Goal: Task Accomplishment & Management: Use online tool/utility

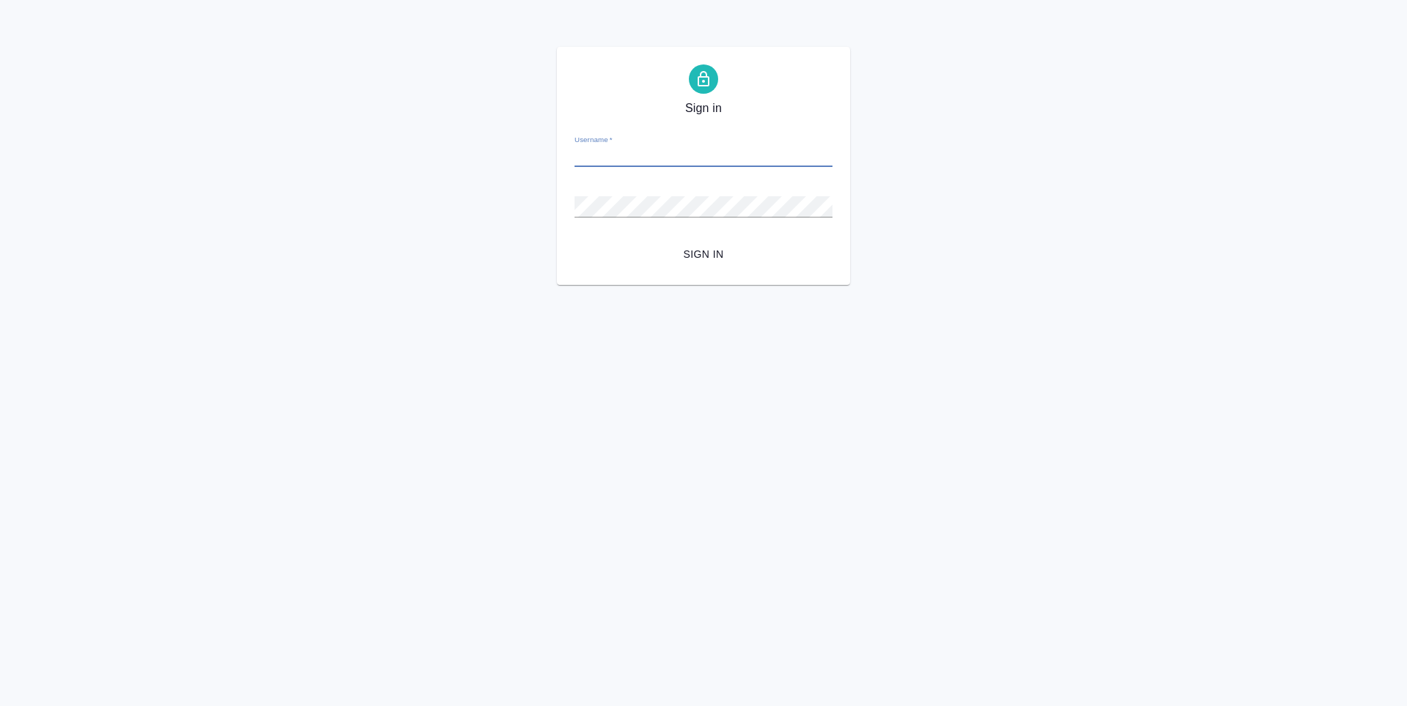
click at [594, 155] on input "Username   *" at bounding box center [703, 157] width 258 height 21
type input "a.ganina@awatera.com"
click at [574, 241] on button "Sign in" at bounding box center [703, 254] width 258 height 27
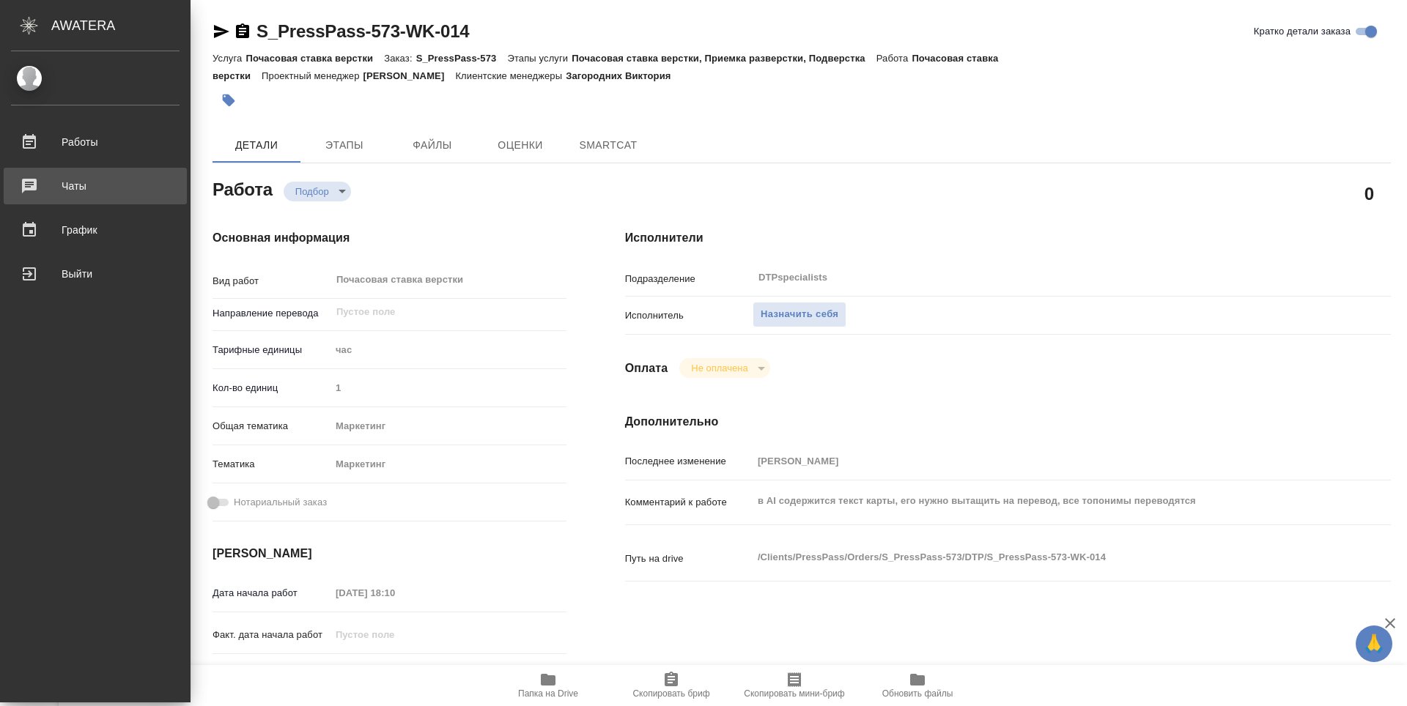
type textarea "x"
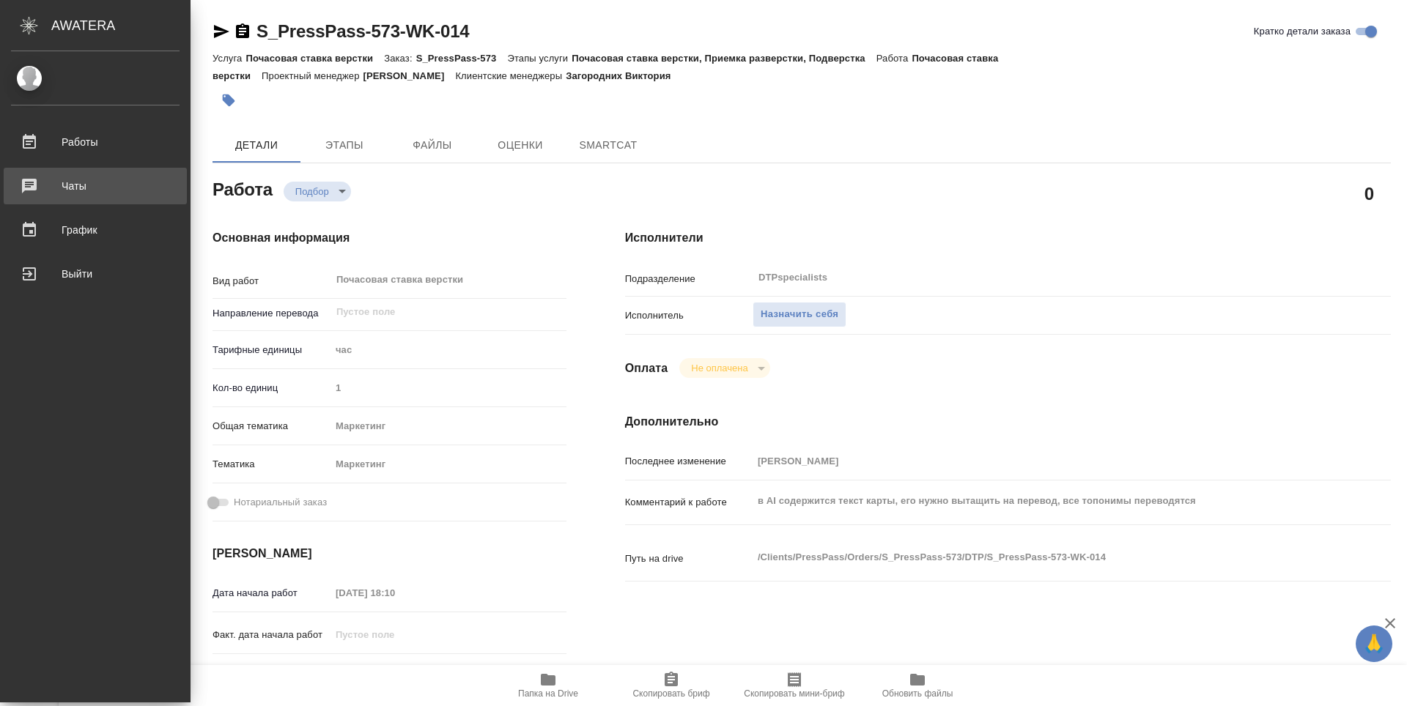
type textarea "x"
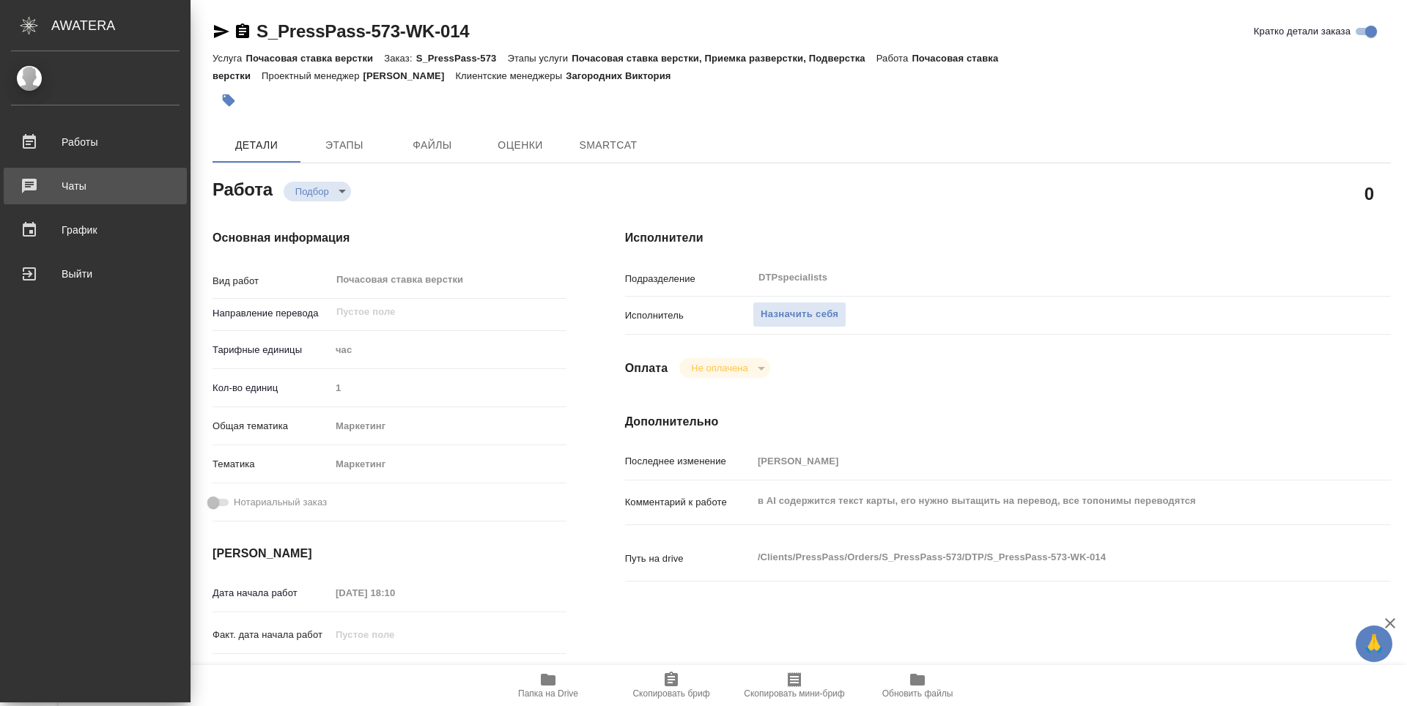
type textarea "x"
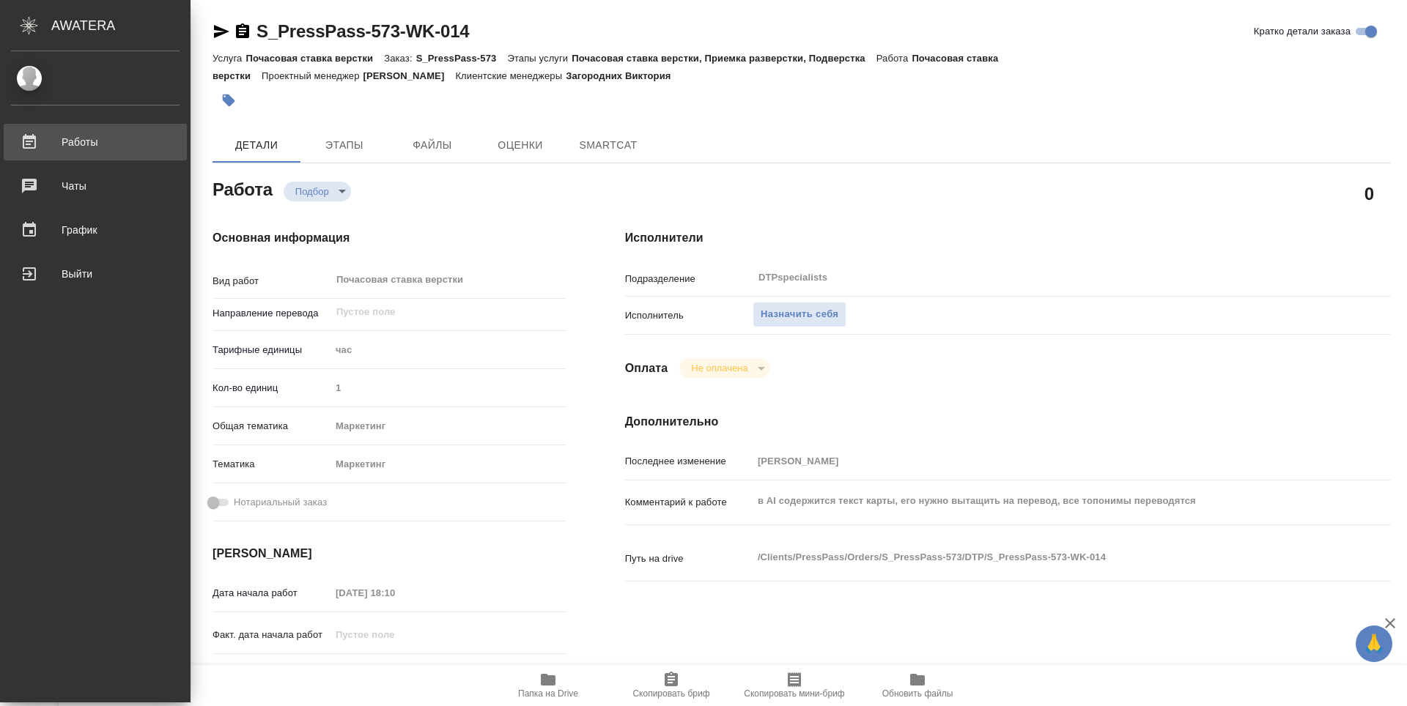
type textarea "x"
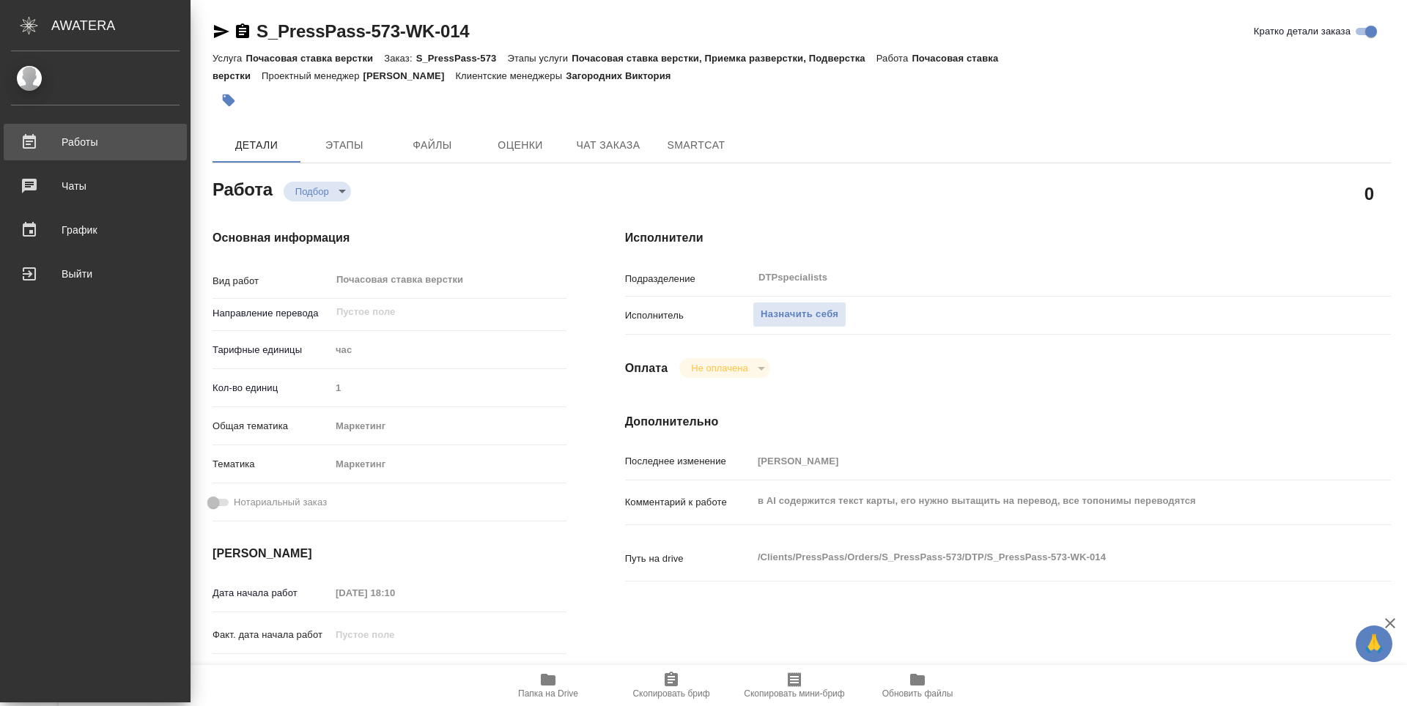
type textarea "x"
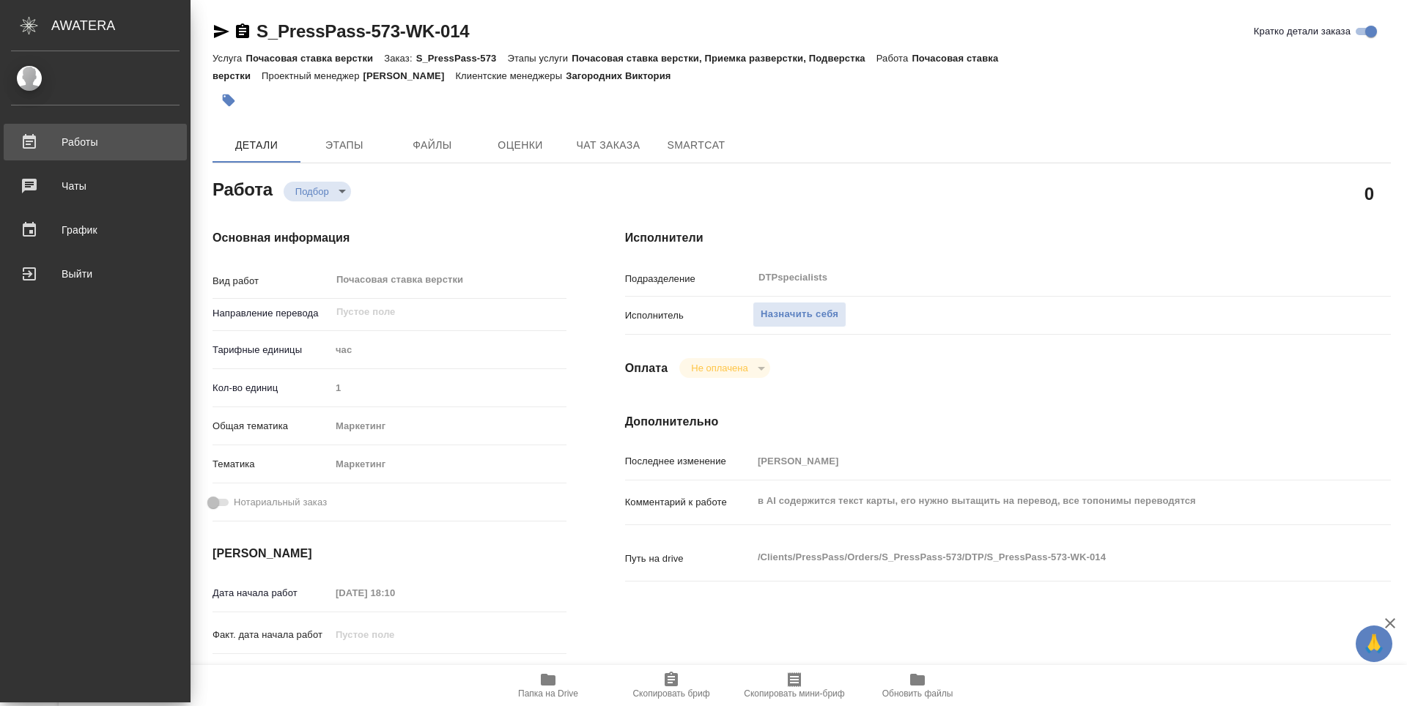
type textarea "x"
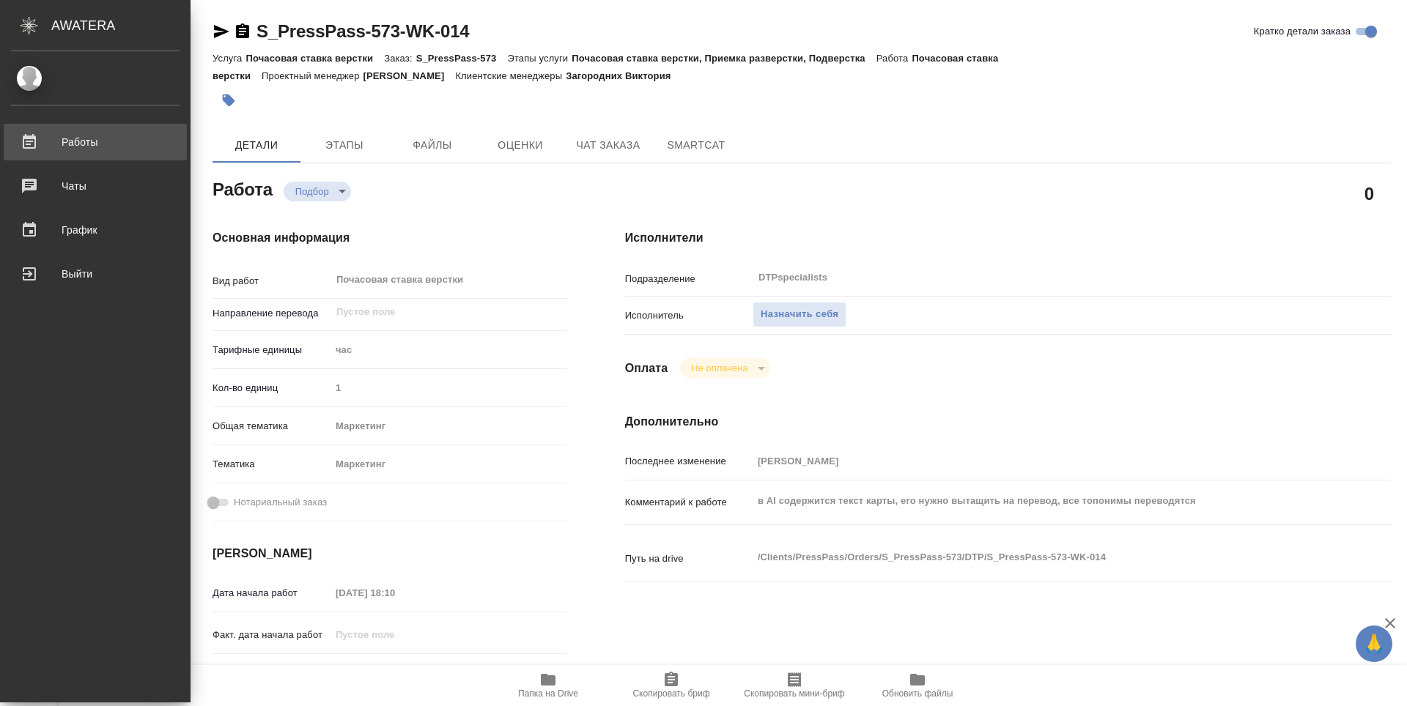
click at [106, 139] on div "Работы" at bounding box center [95, 142] width 169 height 22
type textarea "x"
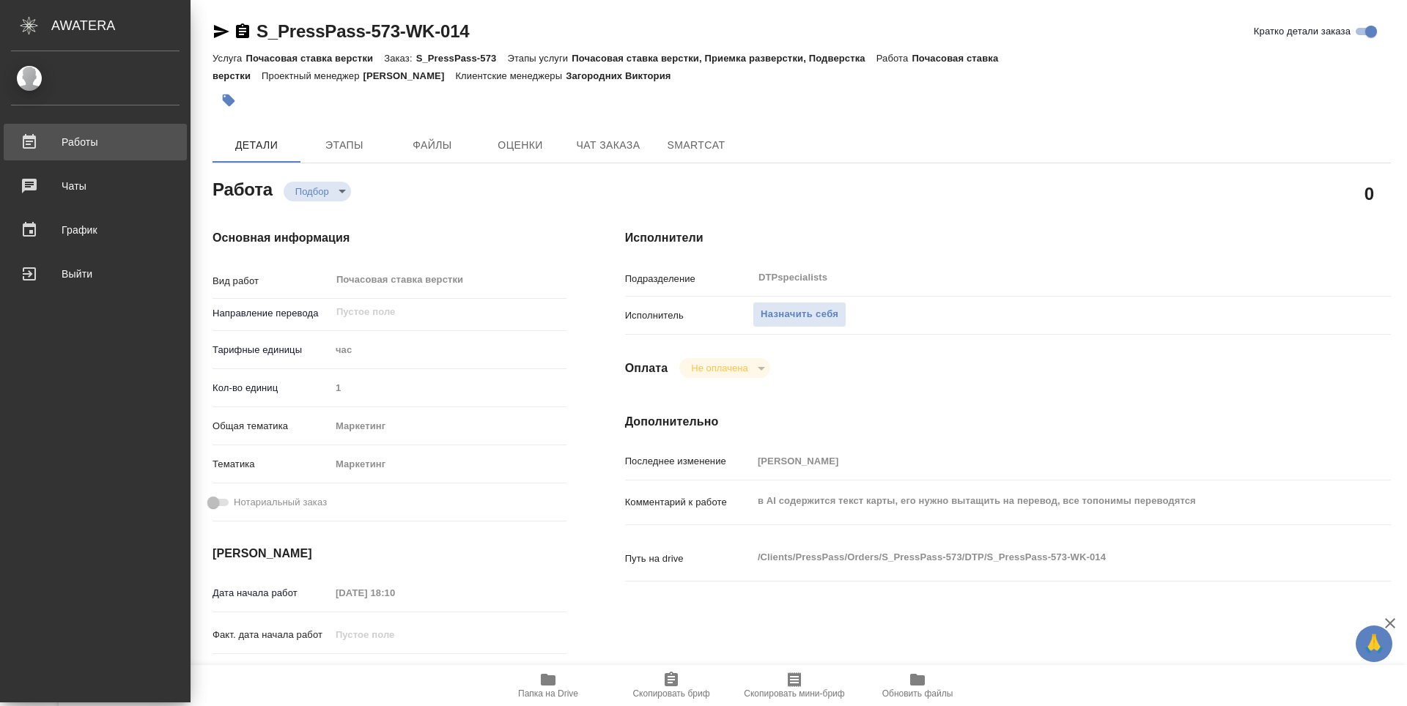
type textarea "x"
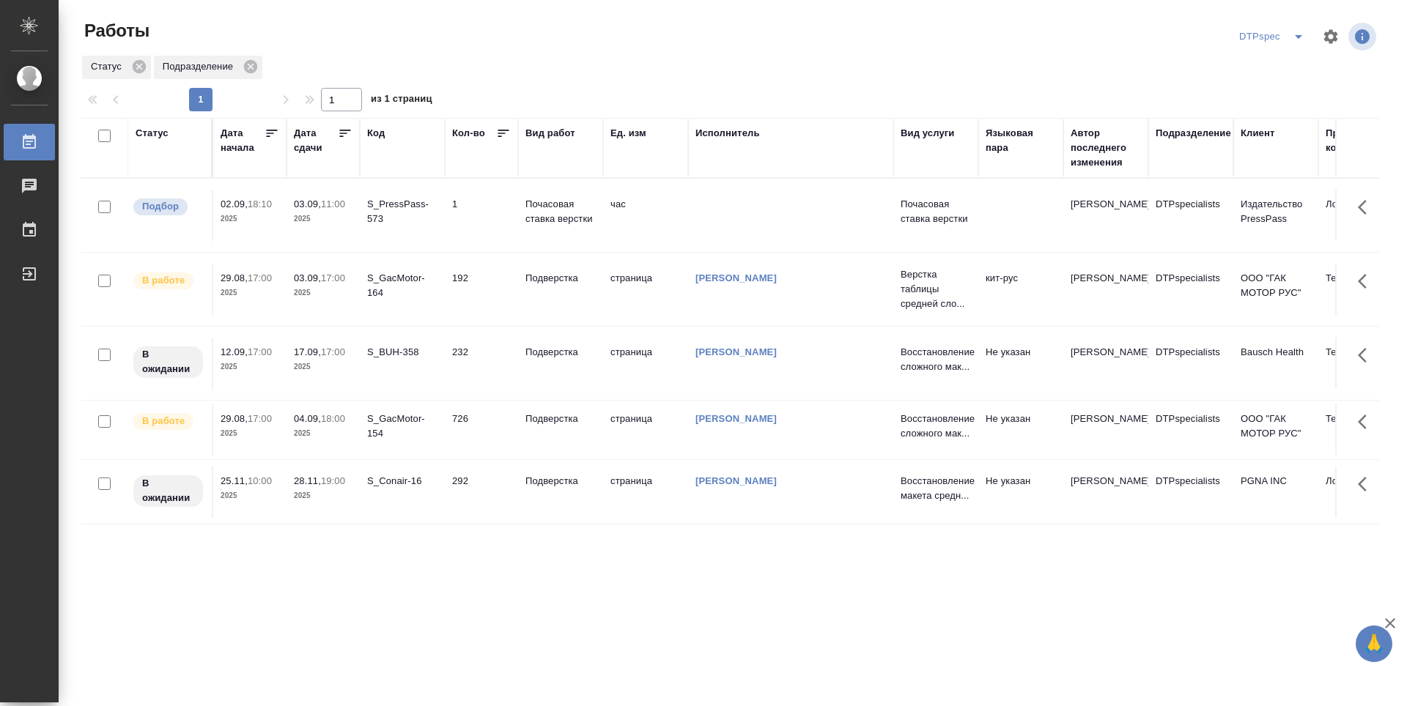
click at [345, 132] on icon at bounding box center [345, 133] width 15 height 15
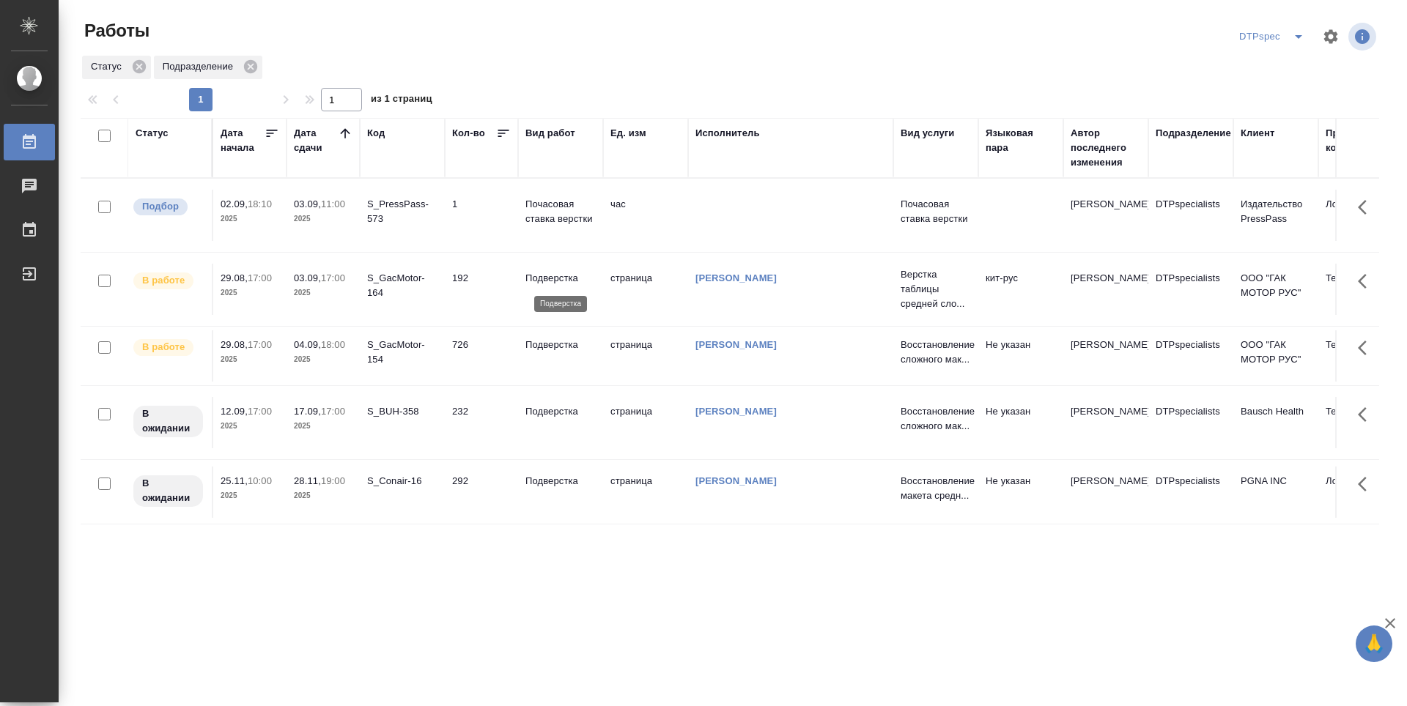
click at [547, 273] on p "Подверстка" at bounding box center [560, 278] width 70 height 15
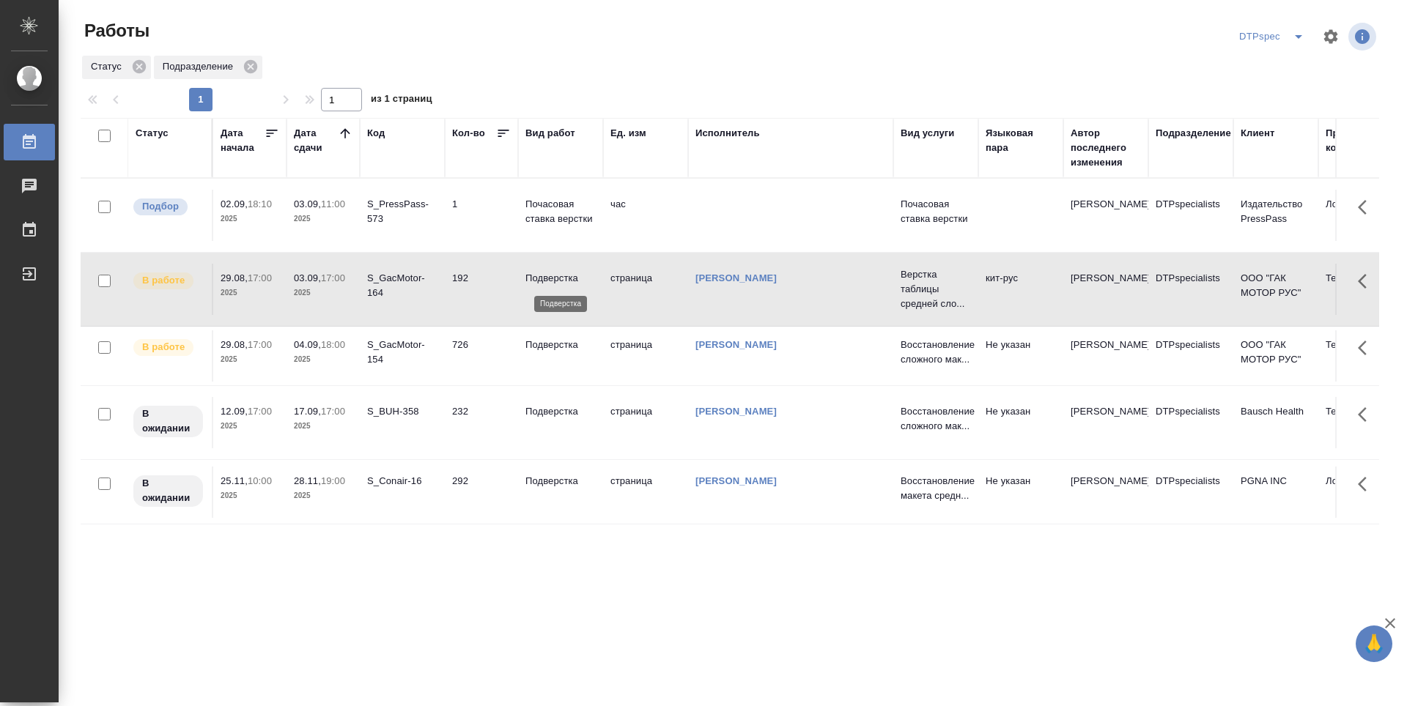
click at [547, 273] on p "Подверстка" at bounding box center [560, 278] width 70 height 15
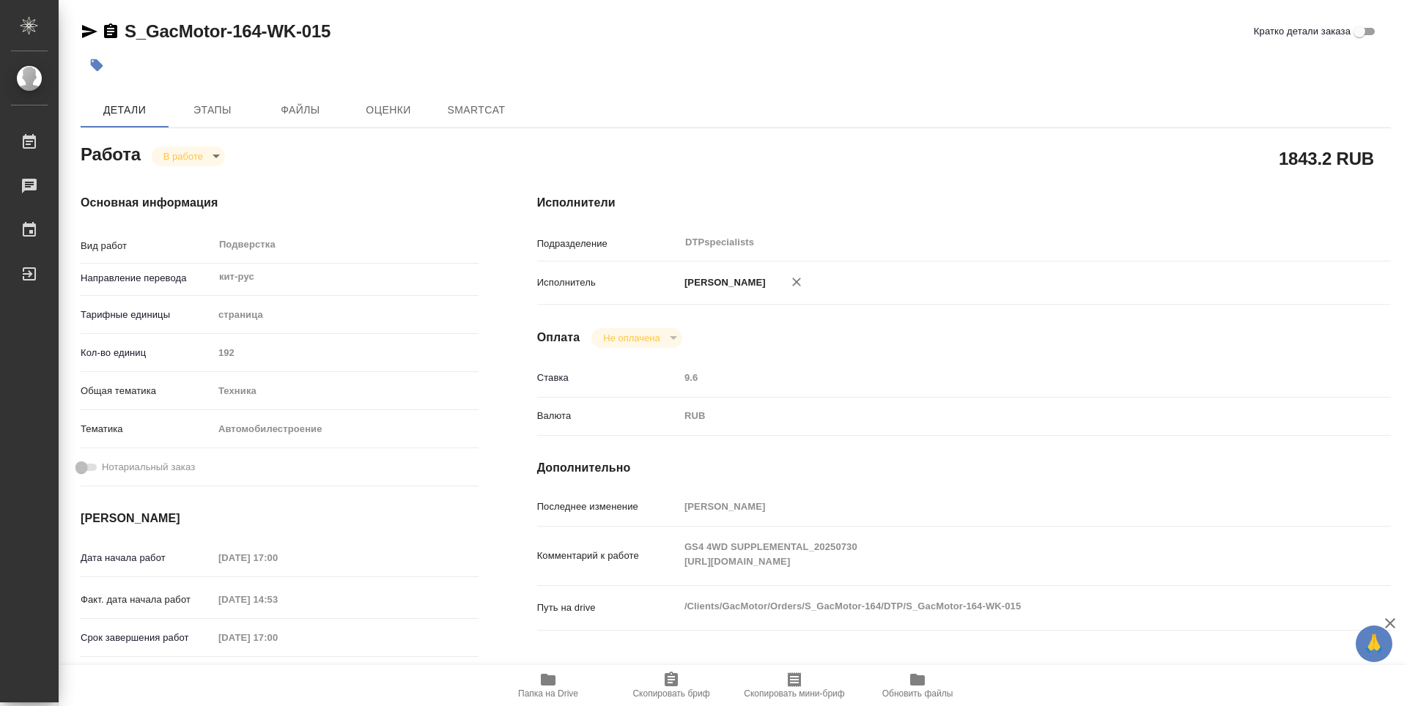
type textarea "x"
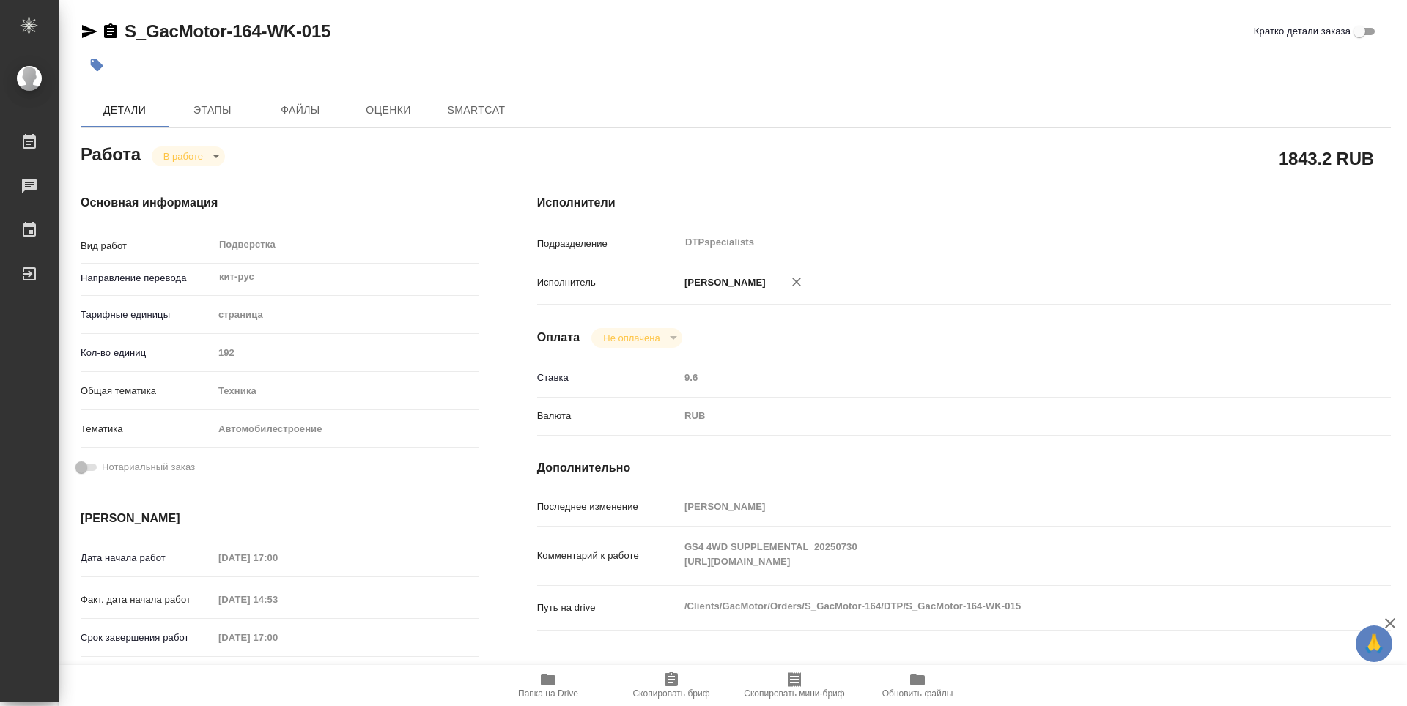
type textarea "x"
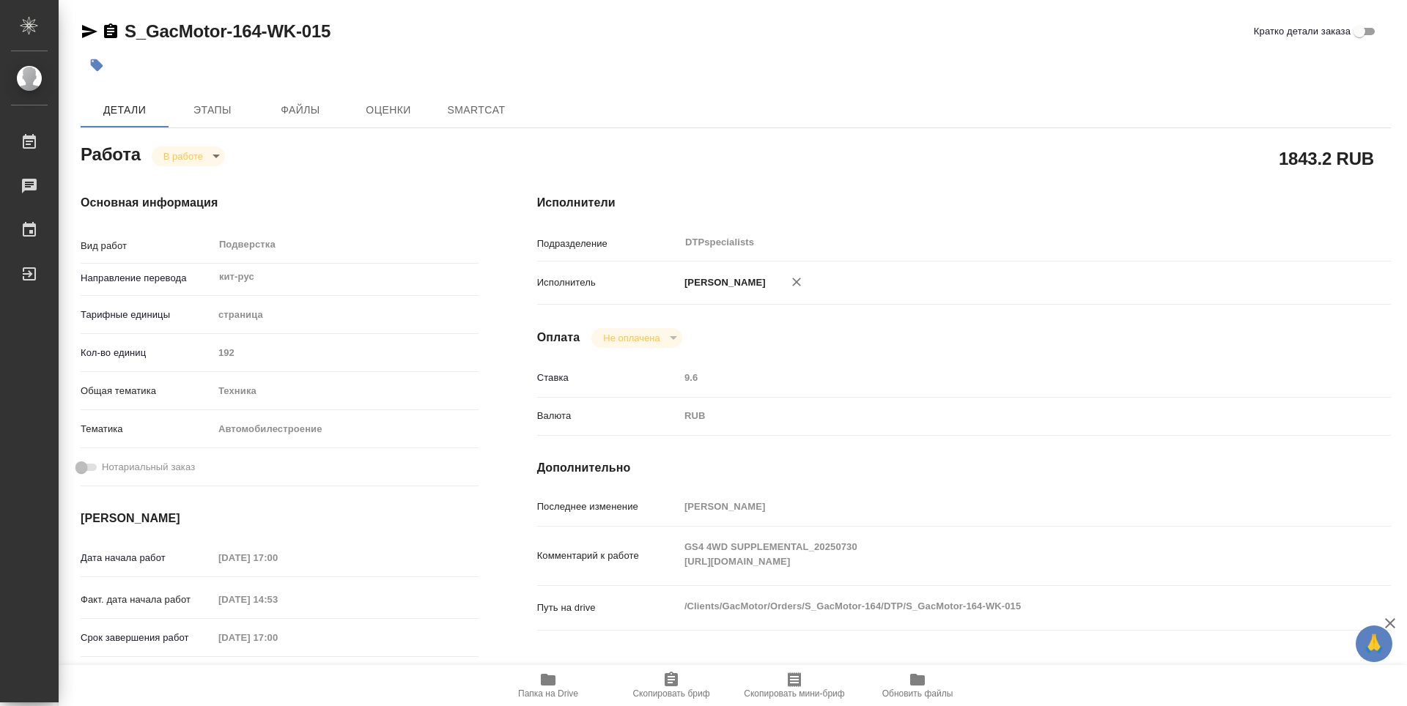
type textarea "x"
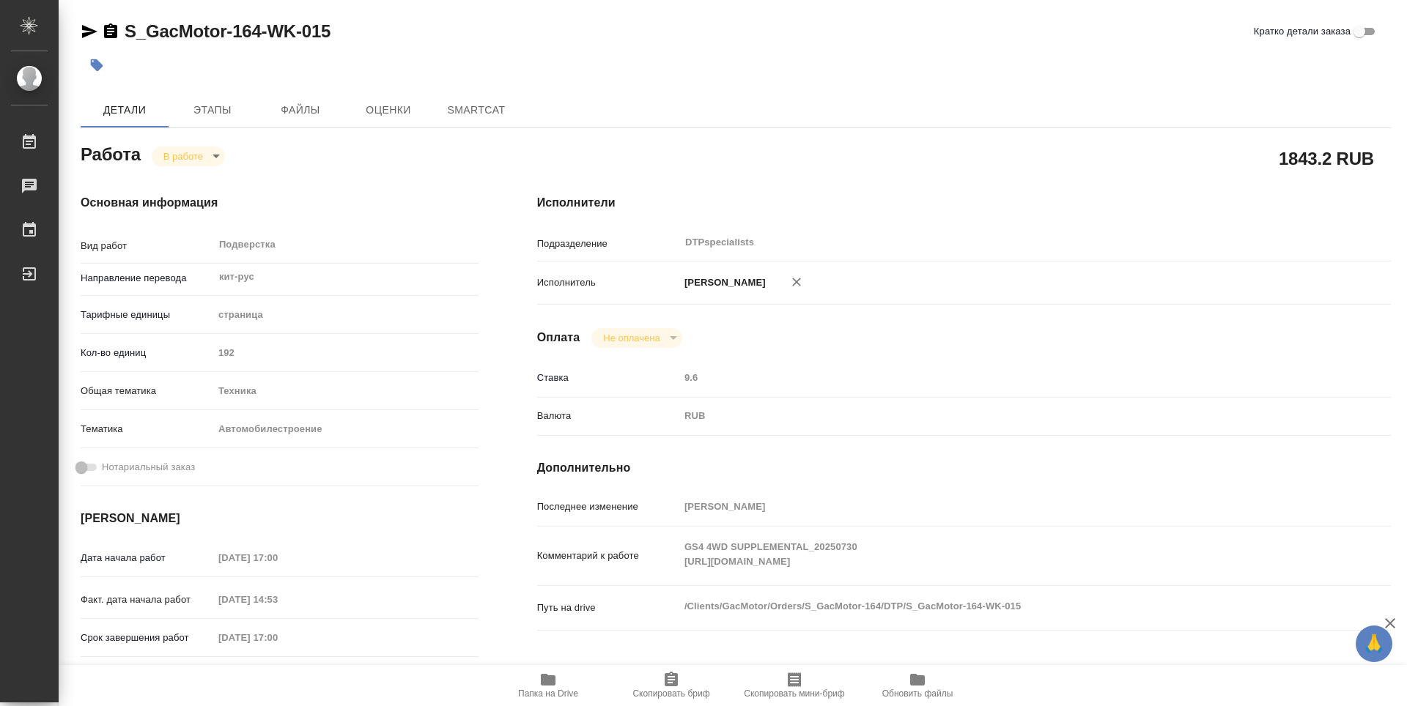
type textarea "x"
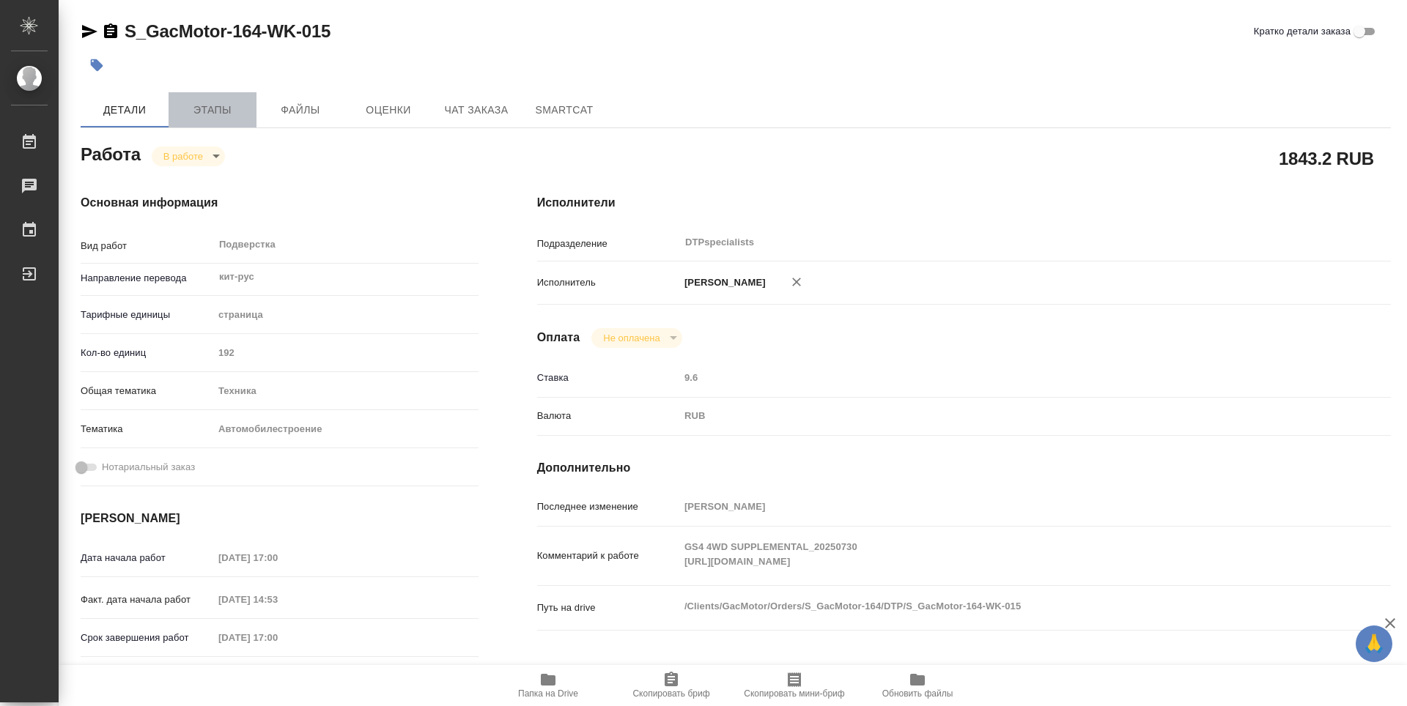
click at [203, 111] on span "Этапы" at bounding box center [212, 110] width 70 height 18
type textarea "x"
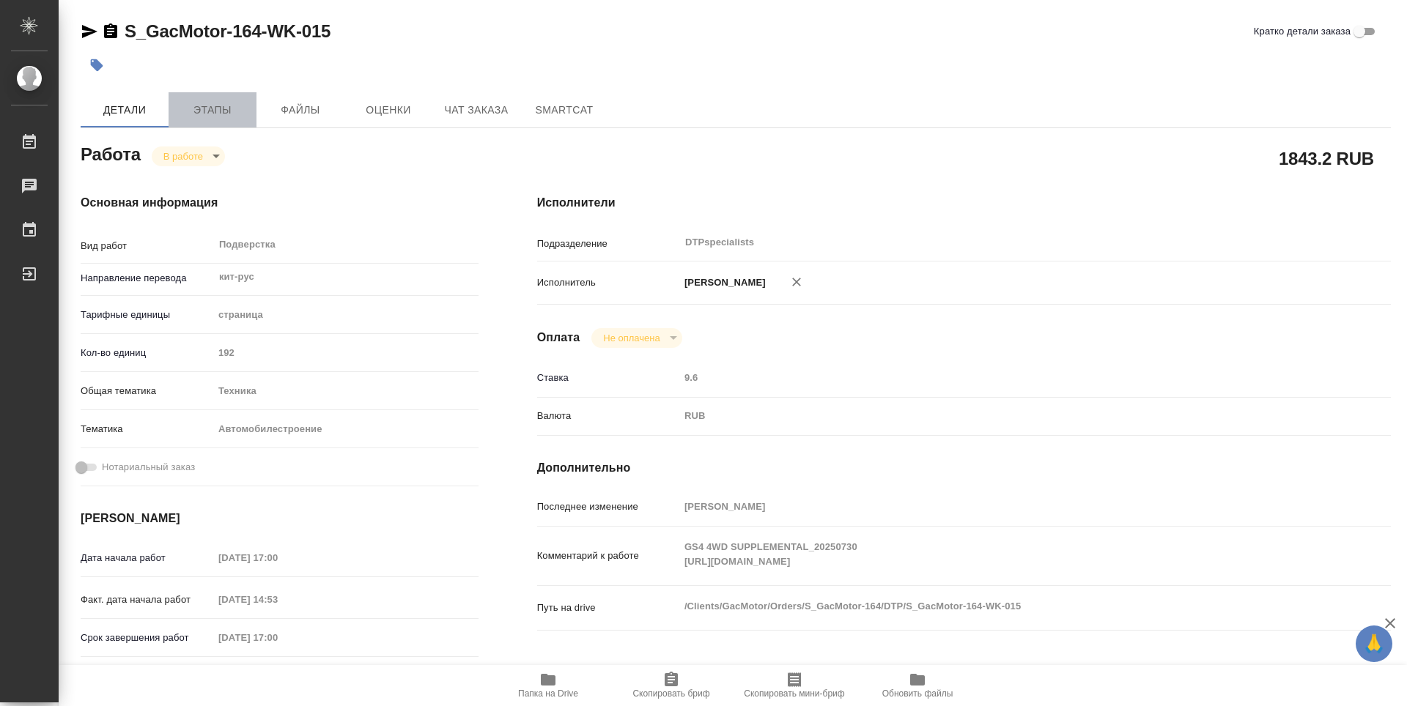
type textarea "x"
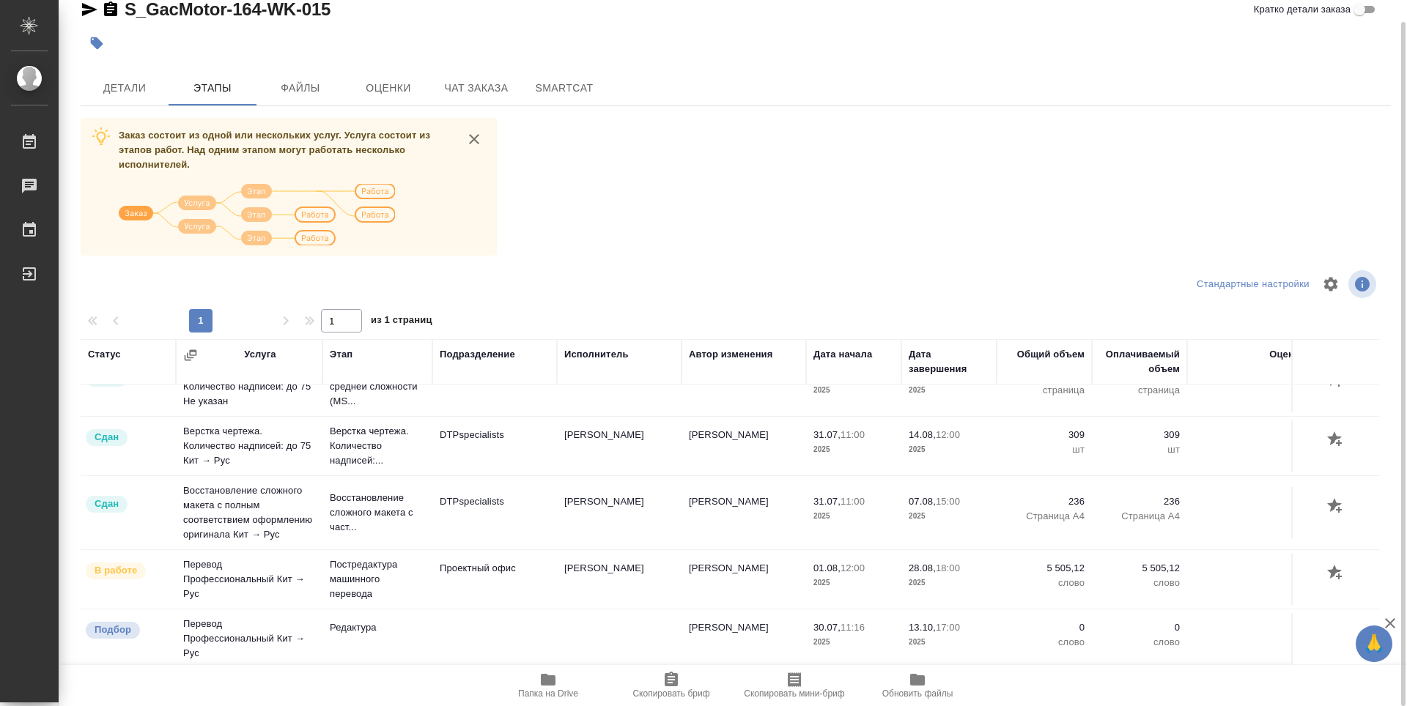
scroll to position [1106, 0]
